Goal: Task Accomplishment & Management: Use online tool/utility

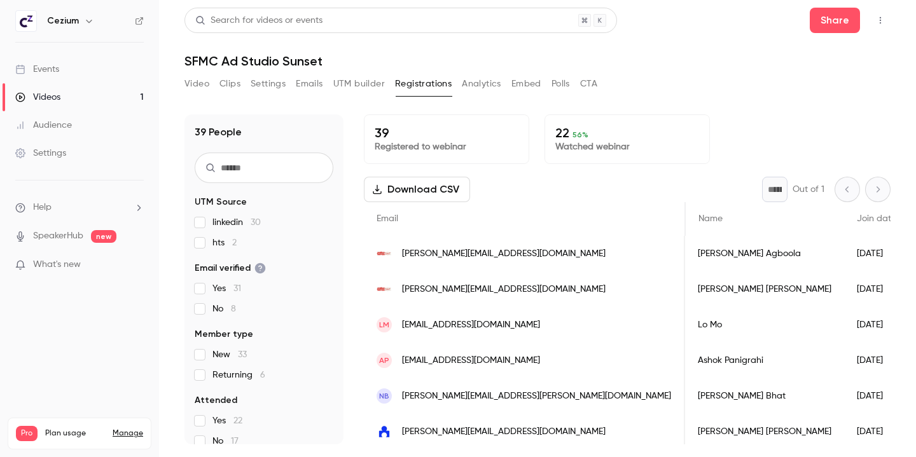
scroll to position [0, 304]
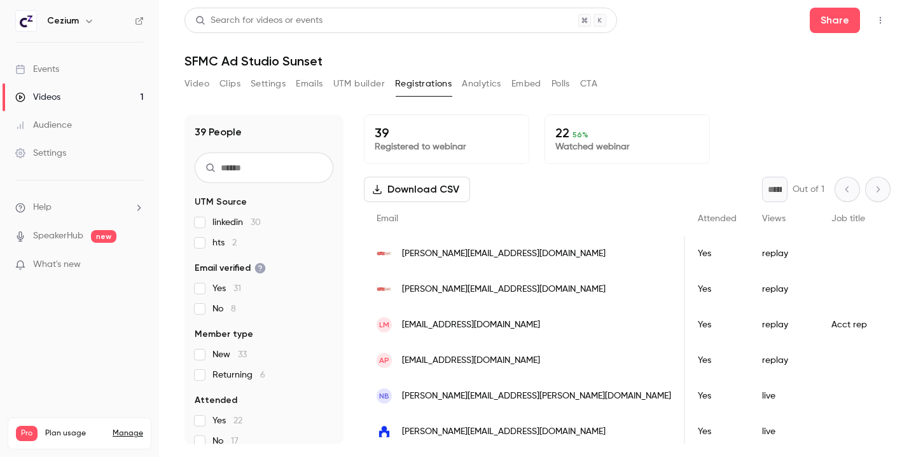
click at [582, 92] on button "CTA" at bounding box center [588, 84] width 17 height 20
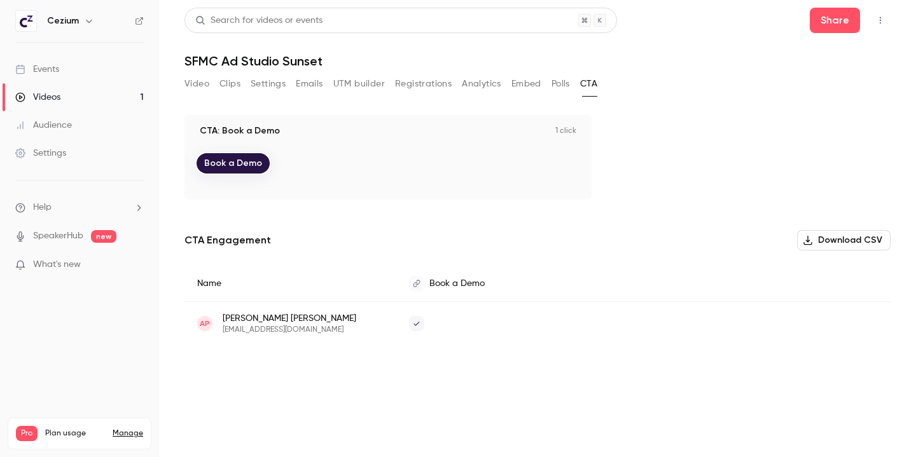
click at [516, 86] on button "Embed" at bounding box center [526, 84] width 30 height 20
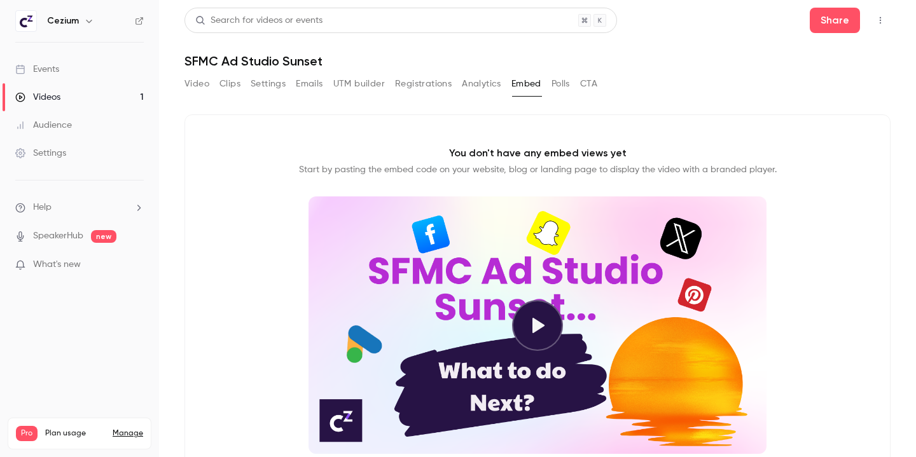
click at [479, 86] on button "Analytics" at bounding box center [481, 84] width 39 height 20
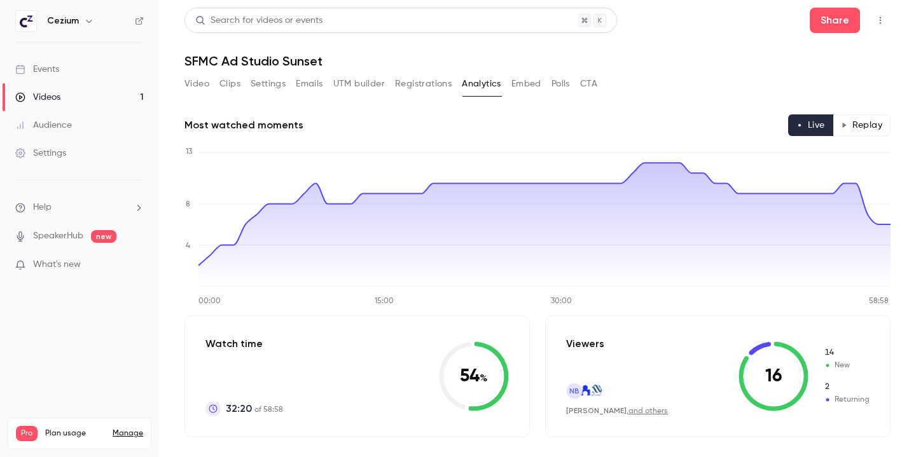
click at [874, 123] on button "Replay" at bounding box center [861, 125] width 58 height 22
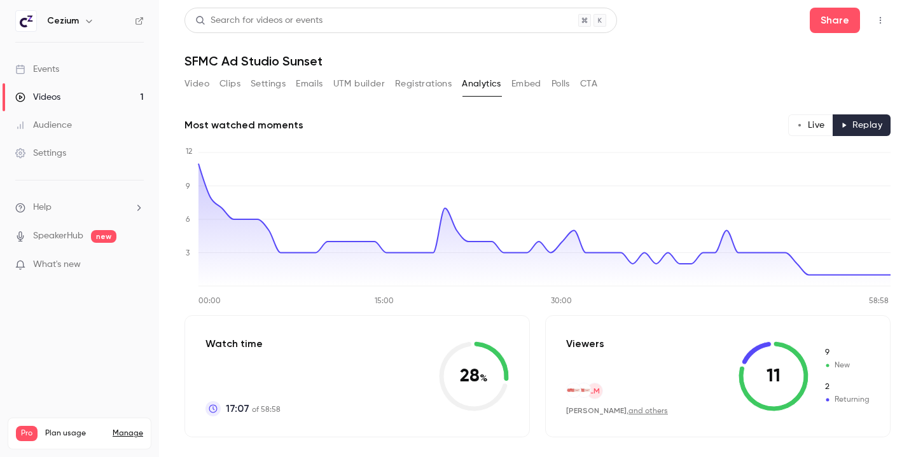
click at [200, 89] on button "Video" at bounding box center [196, 84] width 25 height 20
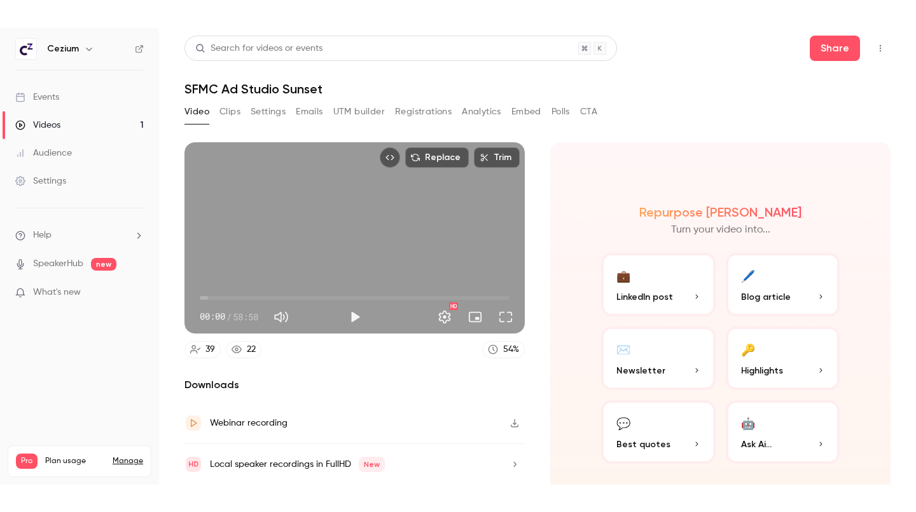
scroll to position [41, 0]
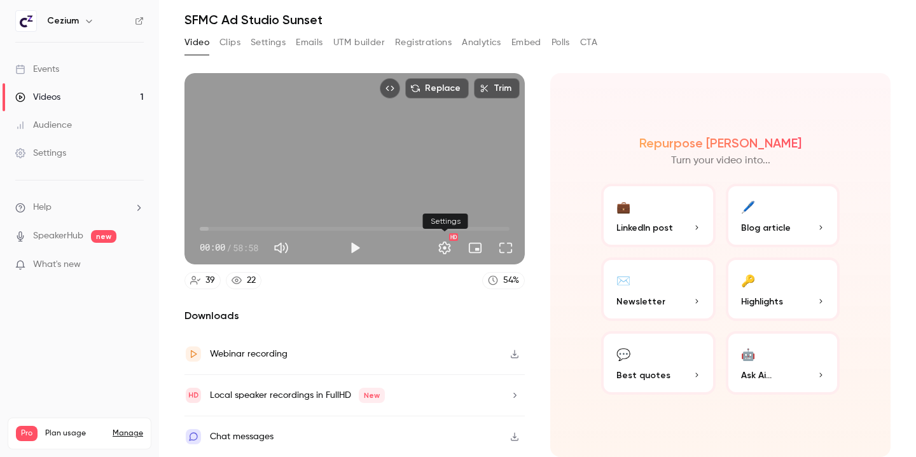
click at [444, 246] on button "Settings" at bounding box center [444, 247] width 25 height 25
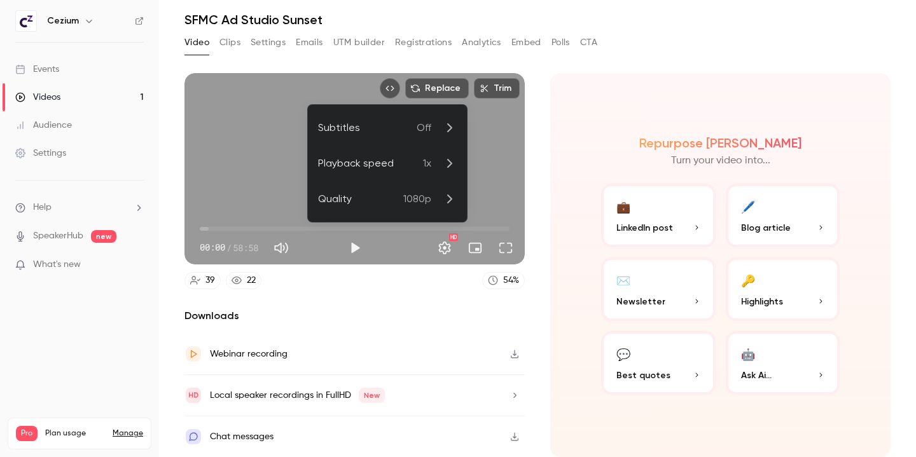
click at [444, 246] on div at bounding box center [458, 228] width 916 height 457
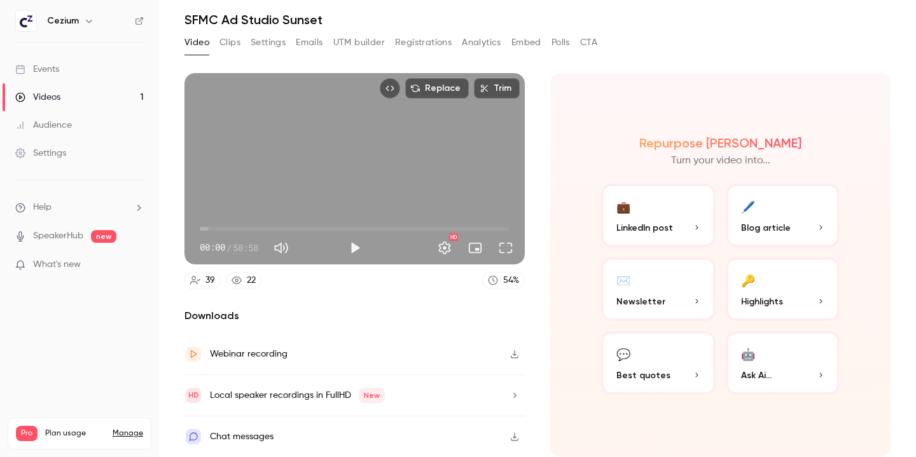
click at [350, 195] on div "Replace Trim 00:00 00:00 / 58:58 HD" at bounding box center [354, 168] width 340 height 191
click at [385, 228] on span "00:01" at bounding box center [355, 229] width 310 height 20
click at [473, 227] on span "52:04" at bounding box center [355, 229] width 310 height 20
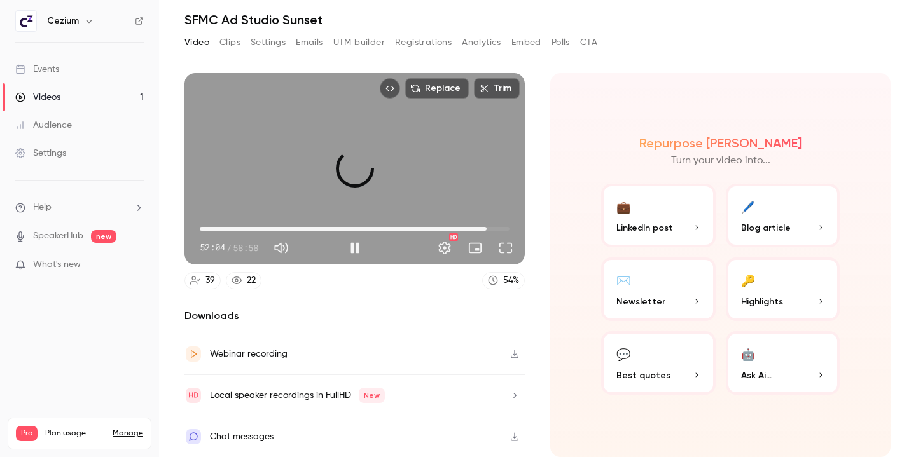
click at [486, 227] on span "54:36" at bounding box center [355, 229] width 310 height 20
click at [493, 227] on span "55:49" at bounding box center [355, 229] width 310 height 20
click at [504, 244] on button "Full screen" at bounding box center [505, 247] width 25 height 25
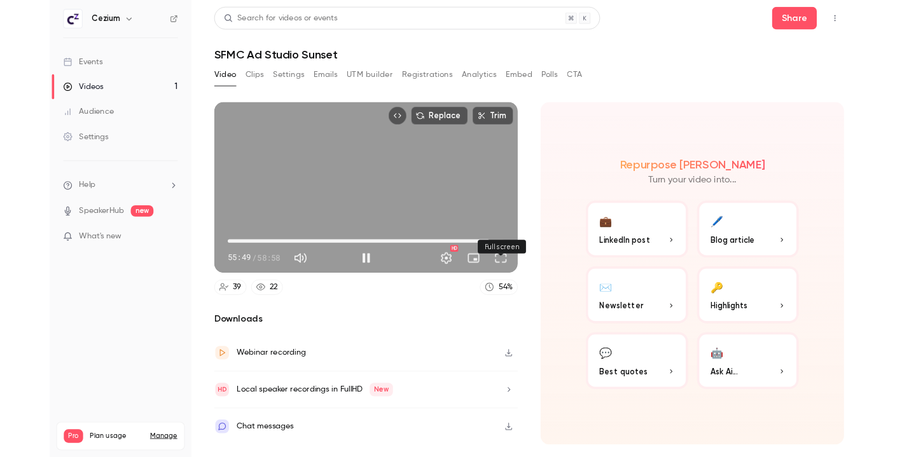
scroll to position [0, 0]
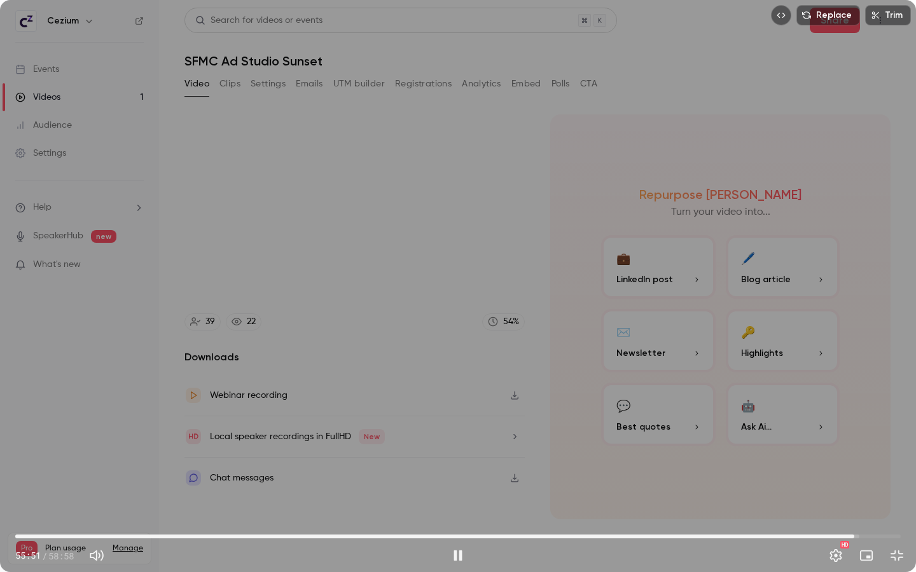
click at [868, 456] on span "55:51" at bounding box center [457, 536] width 885 height 20
click at [891, 456] on span "56:49" at bounding box center [457, 536] width 885 height 20
click at [888, 456] on span "58:10" at bounding box center [888, 537] width 4 height 4
click at [853, 456] on span "58:14" at bounding box center [457, 536] width 885 height 20
click at [813, 456] on span "53:10" at bounding box center [457, 536] width 885 height 20
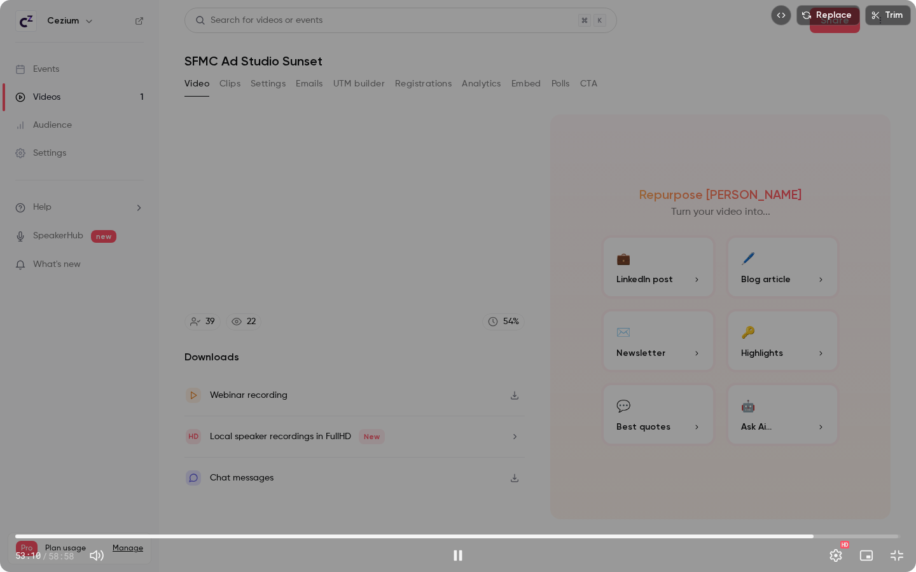
click at [539, 341] on div "Replace Trim 53:10 53:10 / 58:58 HD" at bounding box center [458, 286] width 916 height 572
click at [539, 341] on div "Replace Trim 53:11 53:11 / 58:58 HD" at bounding box center [458, 286] width 916 height 572
click at [798, 456] on span "53:13" at bounding box center [457, 536] width 885 height 20
click at [758, 456] on span "52:09" at bounding box center [457, 536] width 885 height 20
click at [800, 456] on span "52:19" at bounding box center [457, 536] width 885 height 20
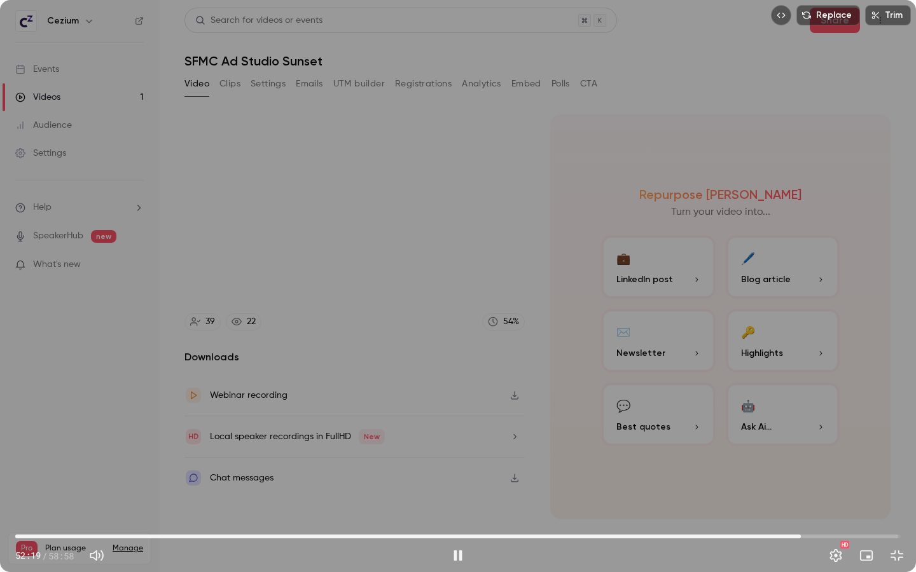
click at [833, 456] on span "52:19" at bounding box center [457, 536] width 885 height 20
click at [859, 456] on span "56:13" at bounding box center [457, 536] width 885 height 20
click at [881, 456] on span "57:42" at bounding box center [457, 536] width 885 height 20
click at [896, 456] on span "58:43" at bounding box center [457, 536] width 885 height 20
click at [904, 456] on div "58:44 58:44 / 58:58 HD" at bounding box center [458, 545] width 916 height 53
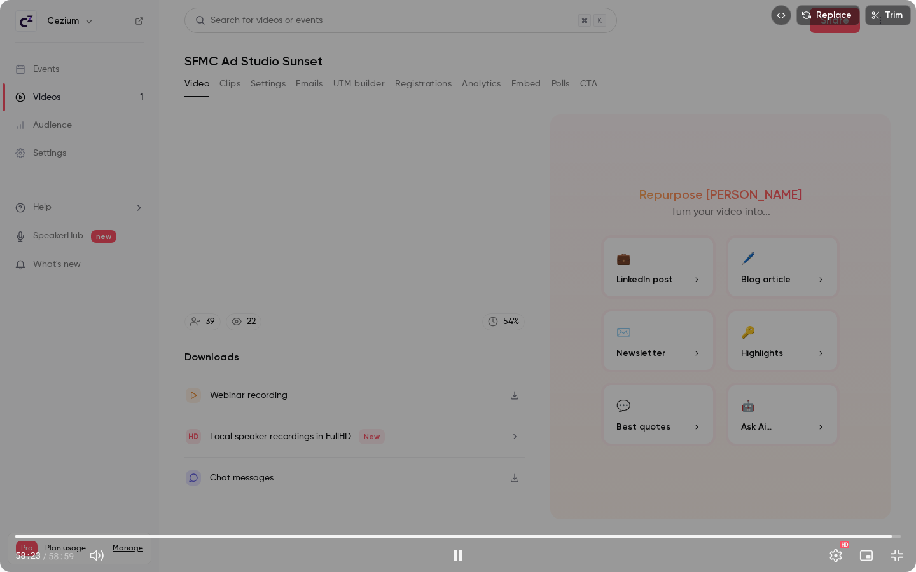
click at [891, 456] on span "58:23" at bounding box center [891, 537] width 4 height 4
click at [884, 456] on span "58:23" at bounding box center [457, 536] width 885 height 20
click at [863, 456] on span "57:53" at bounding box center [457, 536] width 885 height 20
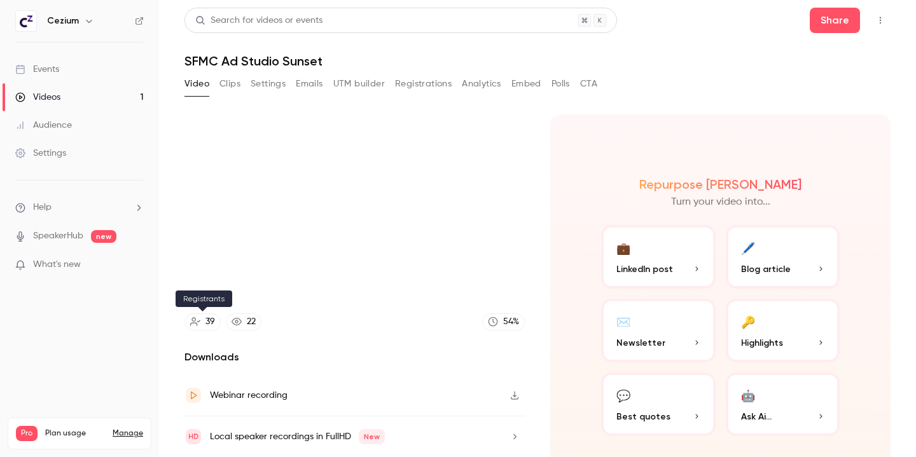
type input "******"
click at [208, 322] on div "39" at bounding box center [210, 321] width 10 height 13
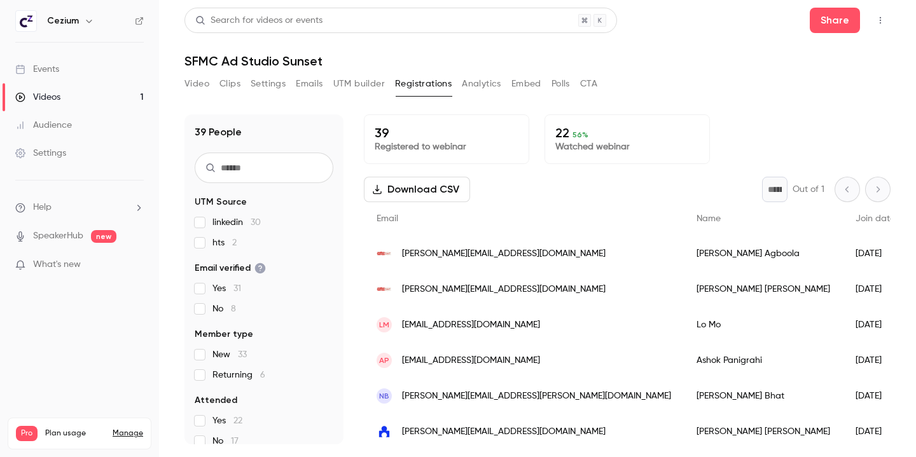
click at [83, 72] on link "Events" at bounding box center [79, 69] width 159 height 28
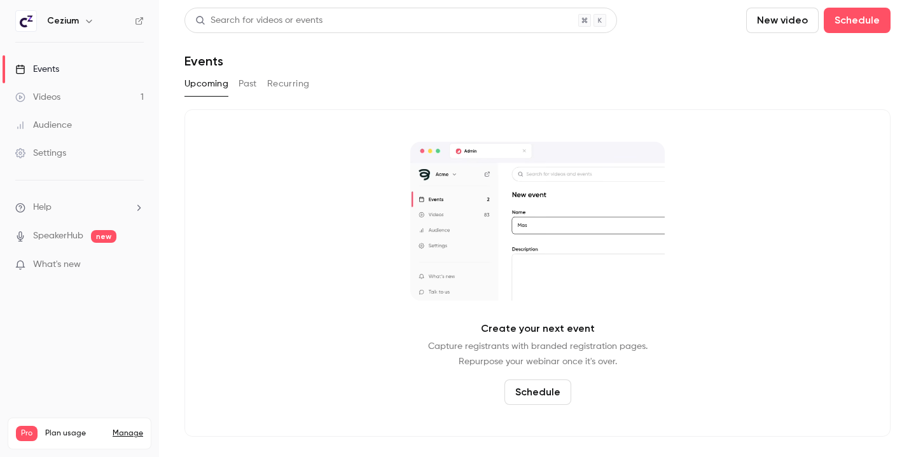
click at [247, 80] on button "Past" at bounding box center [247, 84] width 18 height 20
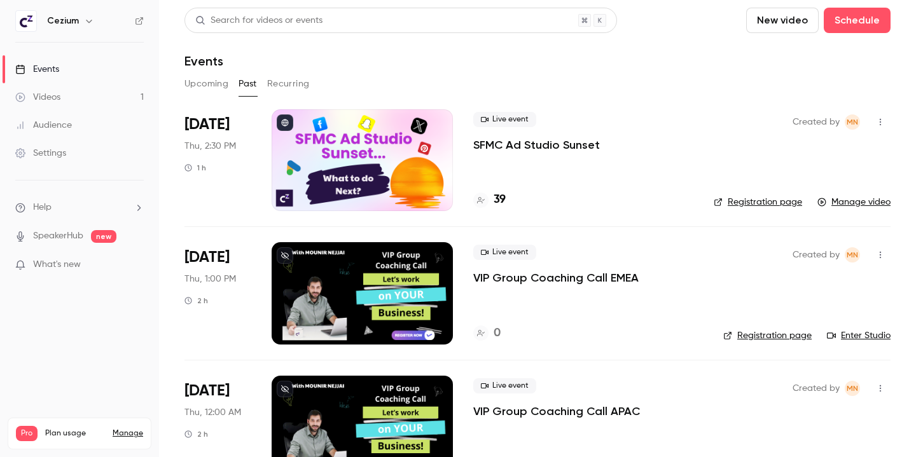
click at [763, 200] on link "Registration page" at bounding box center [757, 202] width 88 height 13
click at [571, 202] on div "39" at bounding box center [583, 199] width 220 height 17
click at [539, 144] on p "SFMC Ad Studio Sunset" at bounding box center [536, 144] width 127 height 15
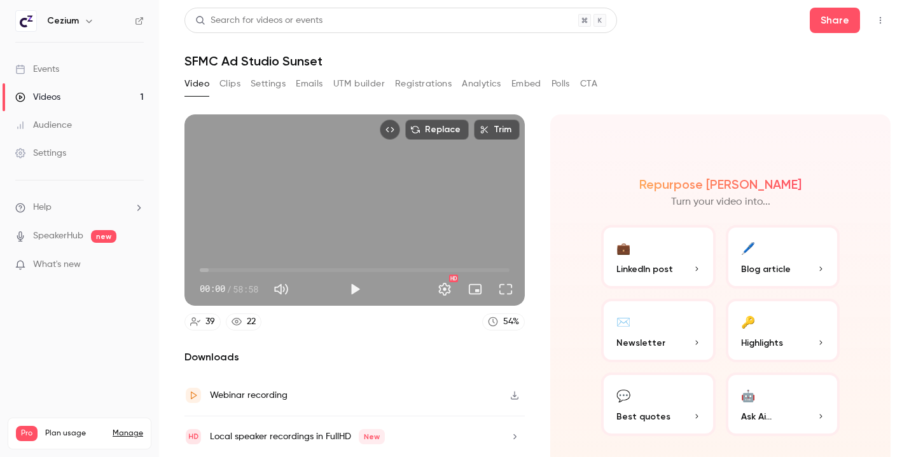
click at [229, 83] on button "Clips" at bounding box center [229, 84] width 21 height 20
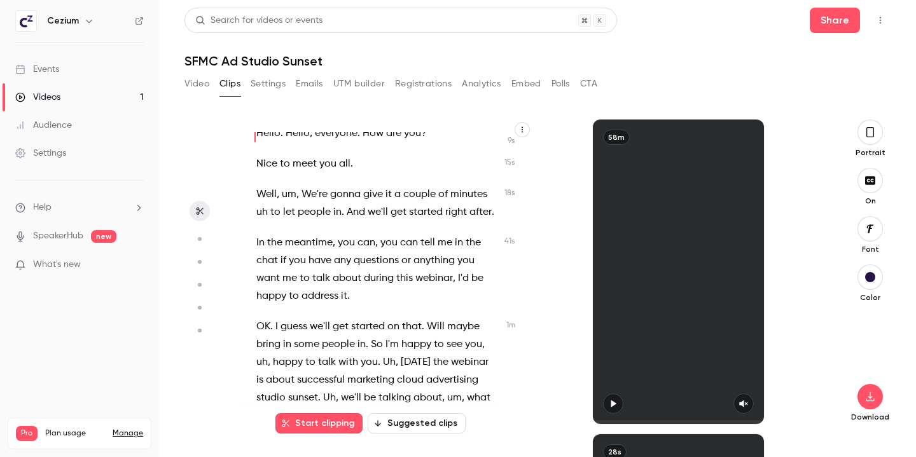
scroll to position [4, 0]
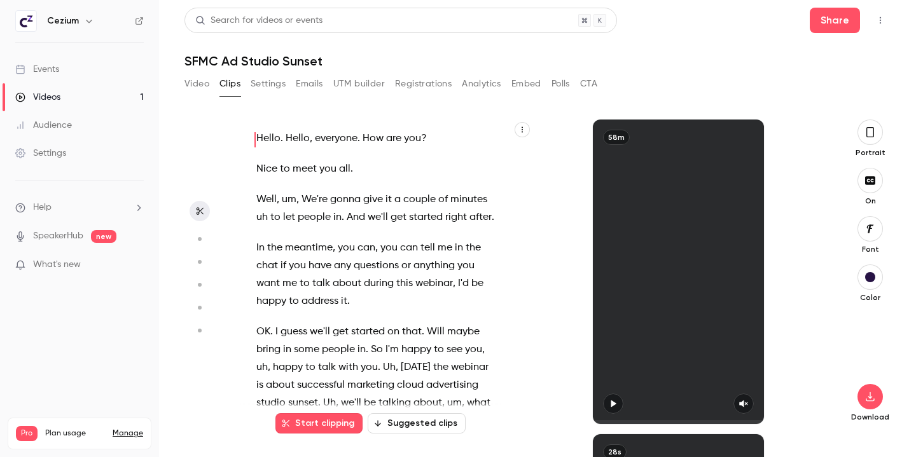
click at [415, 421] on button "Suggested clips" at bounding box center [416, 423] width 98 height 20
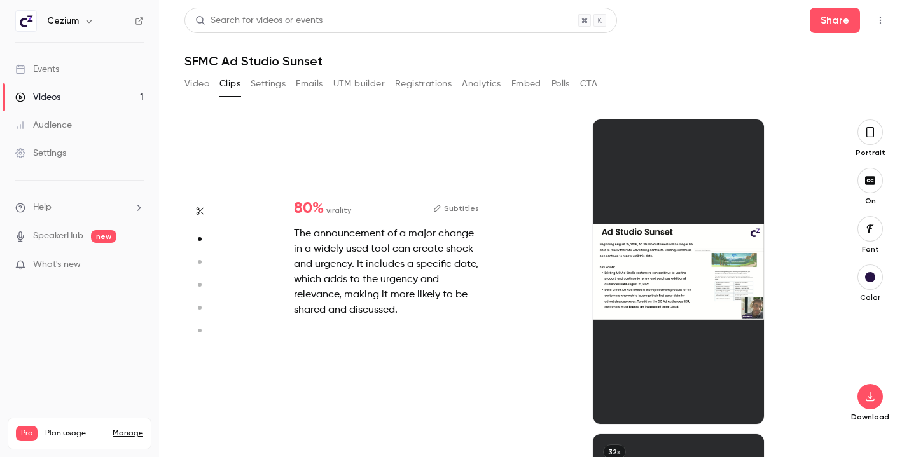
scroll to position [315, 0]
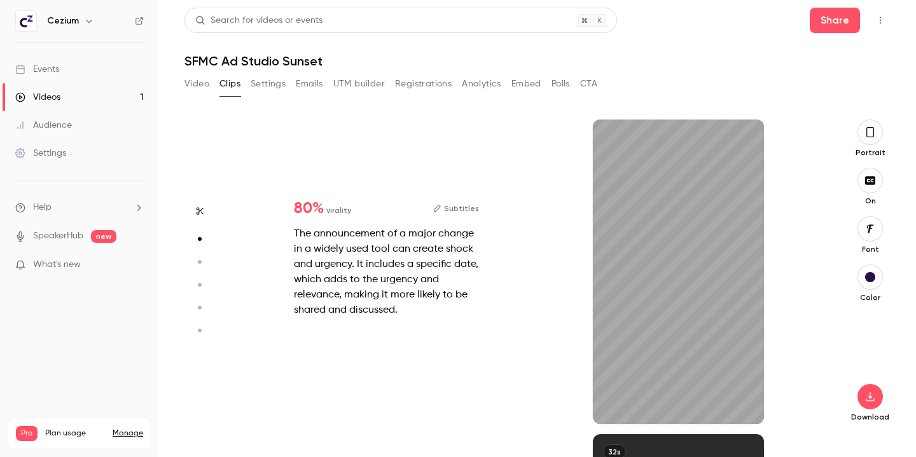
click at [872, 137] on icon "button" at bounding box center [870, 132] width 10 height 14
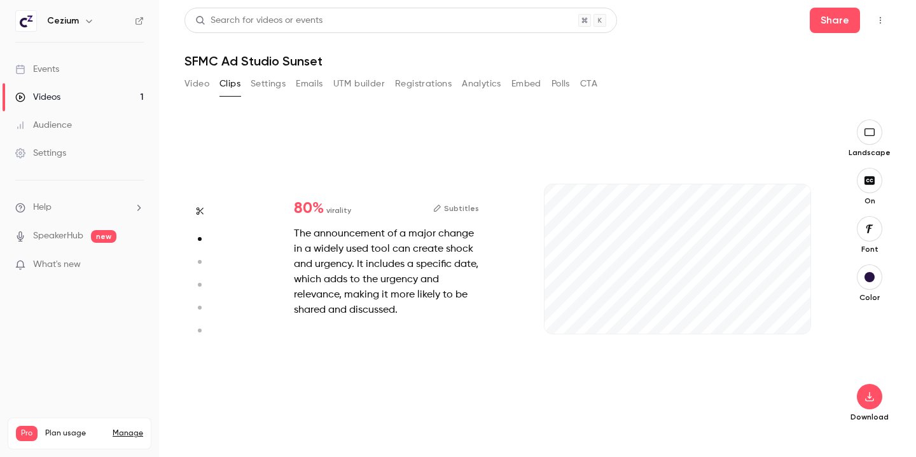
click at [872, 137] on button "button" at bounding box center [868, 132] width 25 height 25
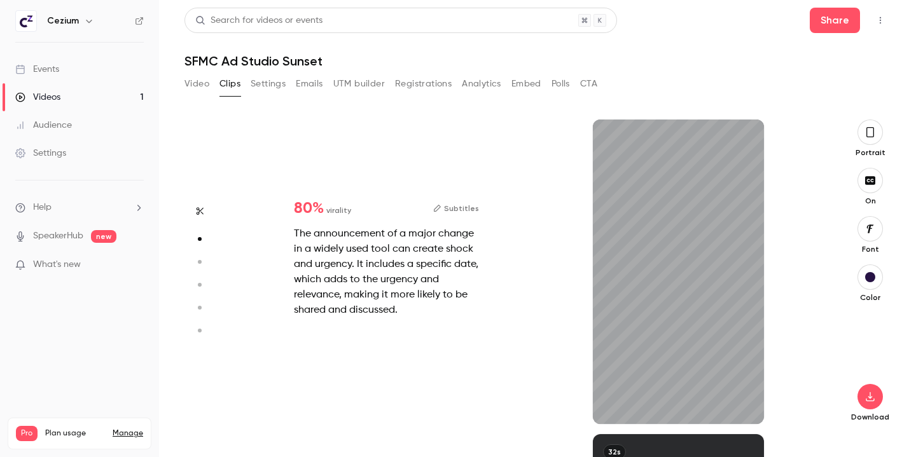
click at [95, 265] on p "What's new" at bounding box center [69, 264] width 108 height 13
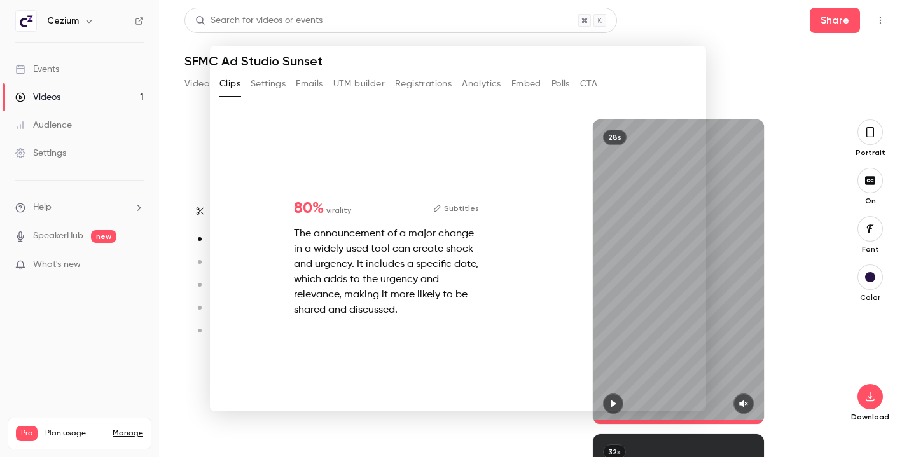
click at [743, 79] on div at bounding box center [458, 228] width 916 height 457
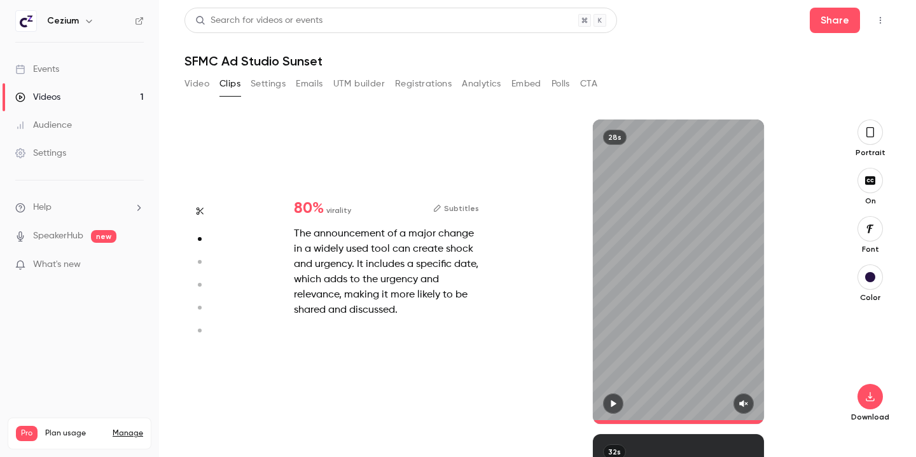
type input "****"
